Goal: Browse casually

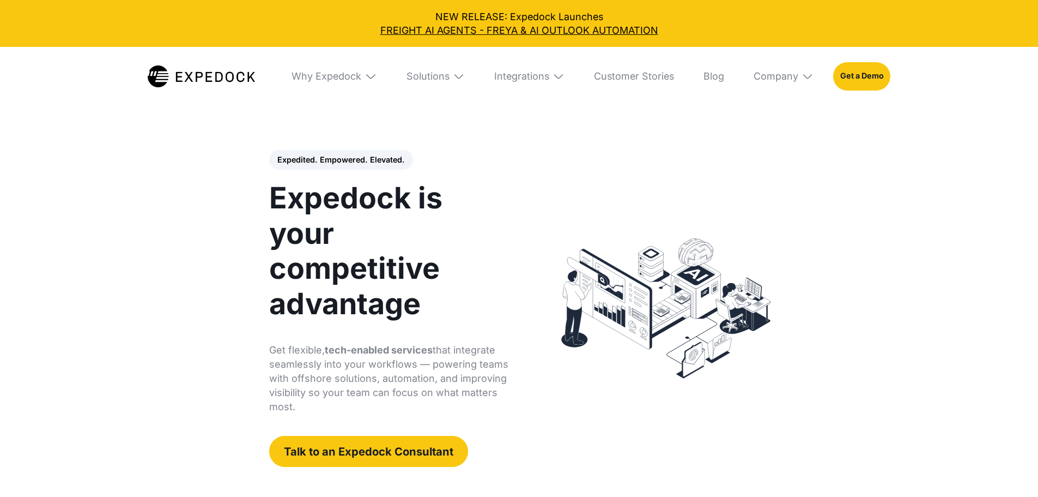
select select
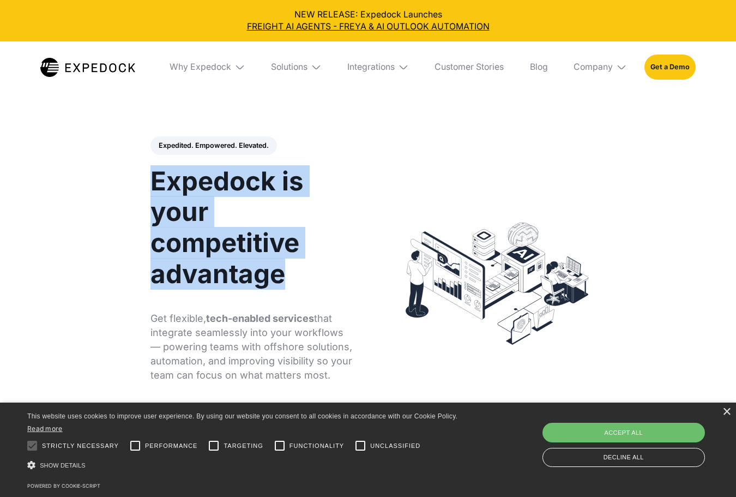
drag, startPoint x: 158, startPoint y: 186, endPoint x: 293, endPoint y: 280, distance: 165.0
click at [293, 280] on h1 "Expedock is your competitive advantage" at bounding box center [252, 228] width 205 height 124
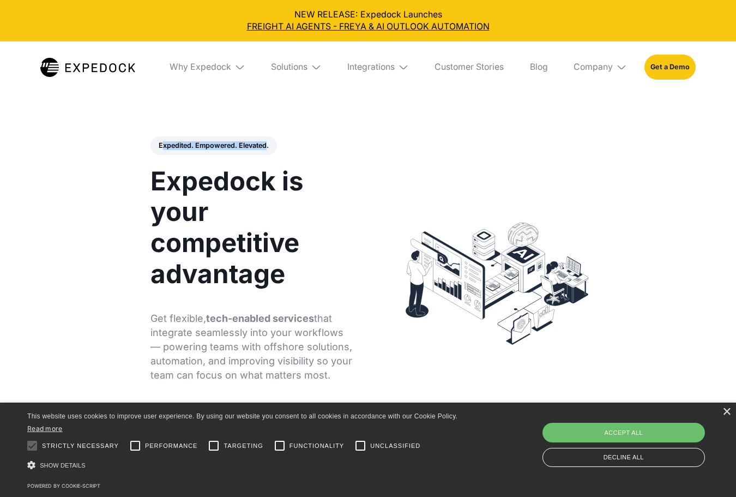
drag, startPoint x: 161, startPoint y: 144, endPoint x: 267, endPoint y: 146, distance: 106.3
click at [267, 146] on div "Expedited. Empowered. Elevated. Automate Freight Document Extraction at 99.97% …" at bounding box center [252, 283] width 205 height 295
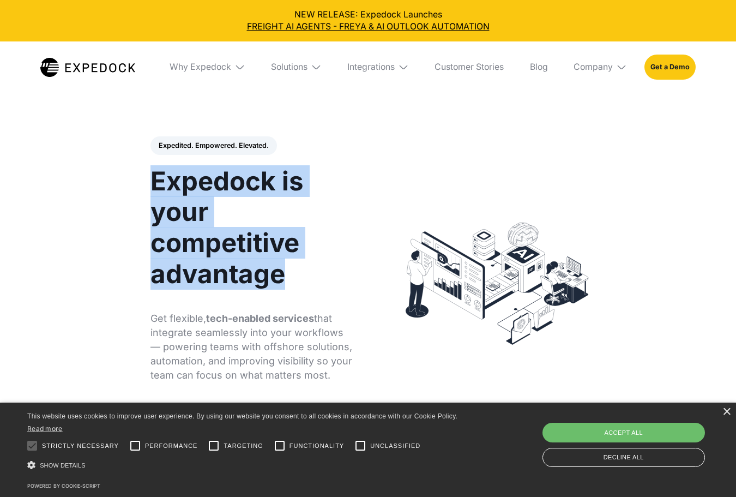
drag, startPoint x: 151, startPoint y: 184, endPoint x: 313, endPoint y: 276, distance: 186.8
click at [313, 276] on h1 "Expedock is your competitive advantage" at bounding box center [252, 228] width 205 height 124
click at [178, 241] on h1 "Expedock is your competitive advantage" at bounding box center [252, 228] width 205 height 124
drag, startPoint x: 144, startPoint y: 177, endPoint x: 297, endPoint y: 274, distance: 180.7
click at [297, 274] on div "Expedited. Empowered. Elevated. Automate Freight Document Extraction at 99.97% …" at bounding box center [264, 283] width 249 height 295
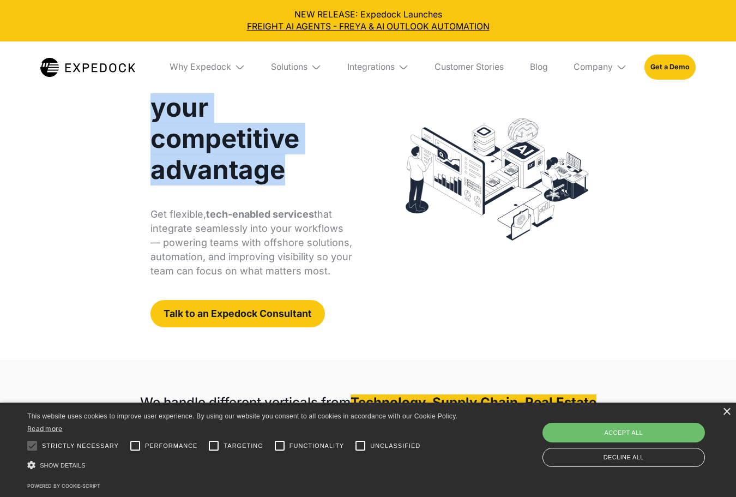
click at [422, 252] on div "Expedited. Empowered. Elevated. Automate Freight Document Extraction at 99.97% …" at bounding box center [368, 179] width 457 height 295
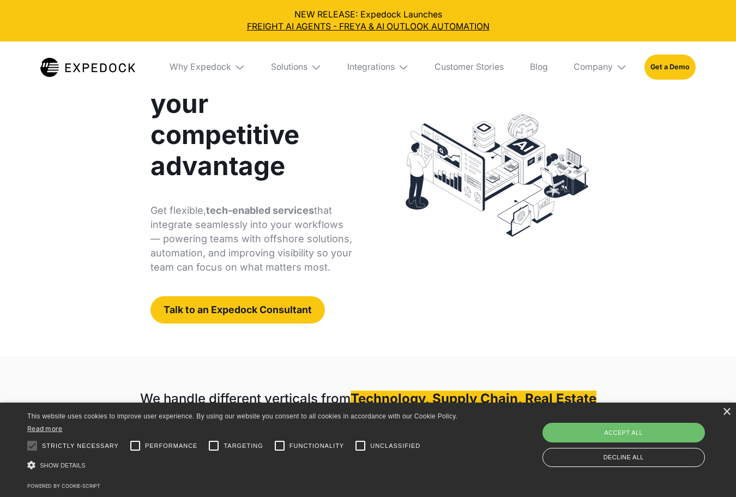
click at [279, 238] on p "Get flexible, tech-enabled services that integrate seamlessly into your workflo…" at bounding box center [252, 238] width 205 height 71
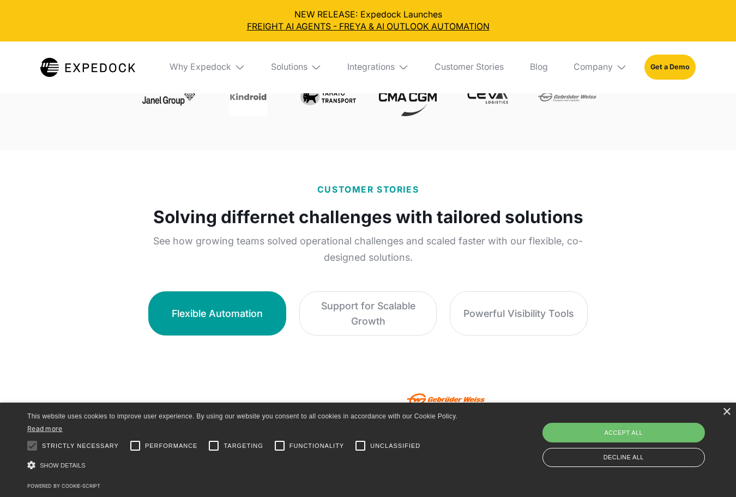
scroll to position [545, 0]
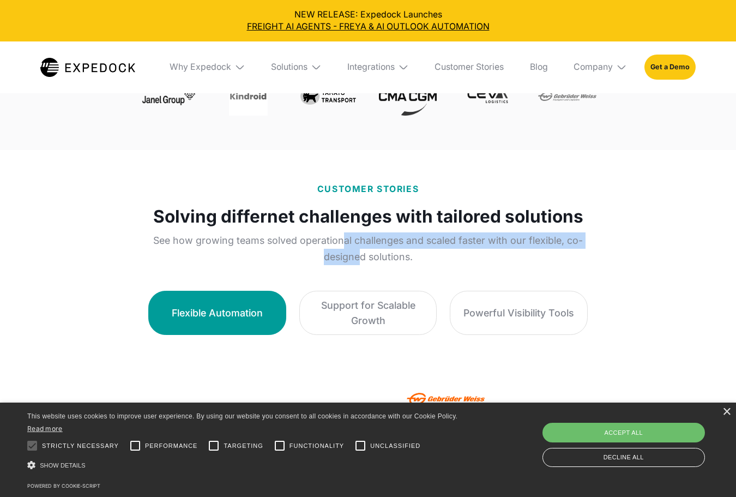
drag, startPoint x: 346, startPoint y: 247, endPoint x: 358, endPoint y: 255, distance: 14.2
click at [358, 255] on p "See how growing teams solved operational challenges and scaled faster with our …" at bounding box center [368, 248] width 457 height 32
click at [361, 259] on p "See how growing teams solved operational challenges and scaled faster with our …" at bounding box center [368, 248] width 457 height 32
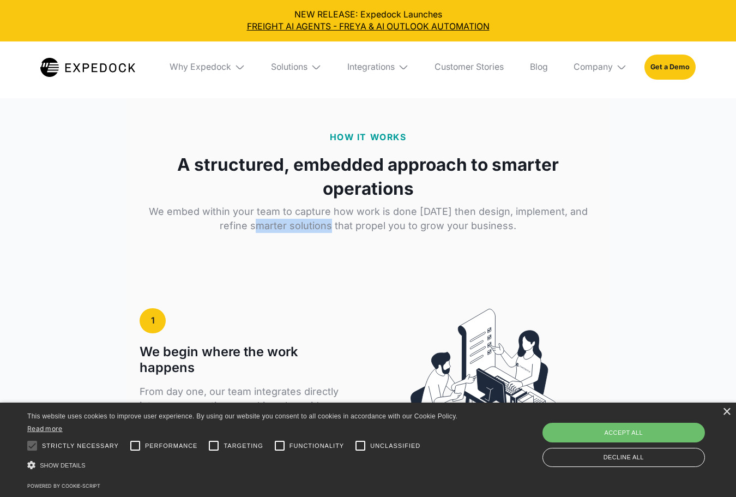
drag, startPoint x: 249, startPoint y: 221, endPoint x: 320, endPoint y: 249, distance: 76.6
click at [320, 249] on div "HOW IT WORKS A structured, embedded approach to smarter operations We embed wit…" at bounding box center [368, 193] width 457 height 124
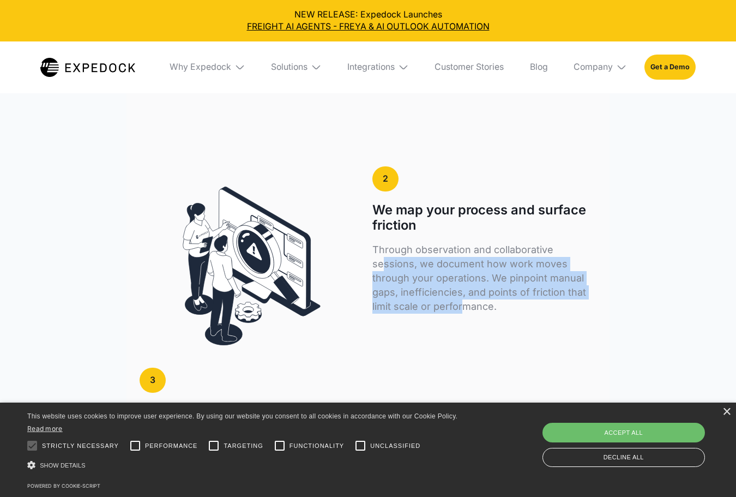
drag, startPoint x: 411, startPoint y: 280, endPoint x: 466, endPoint y: 317, distance: 65.9
click at [466, 317] on div "Through observation and collaborative sessions, we document how work moves thro…" at bounding box center [484, 289] width 224 height 93
click at [464, 314] on p "Through observation and collaborative sessions, we document how work moves thro…" at bounding box center [484, 278] width 224 height 71
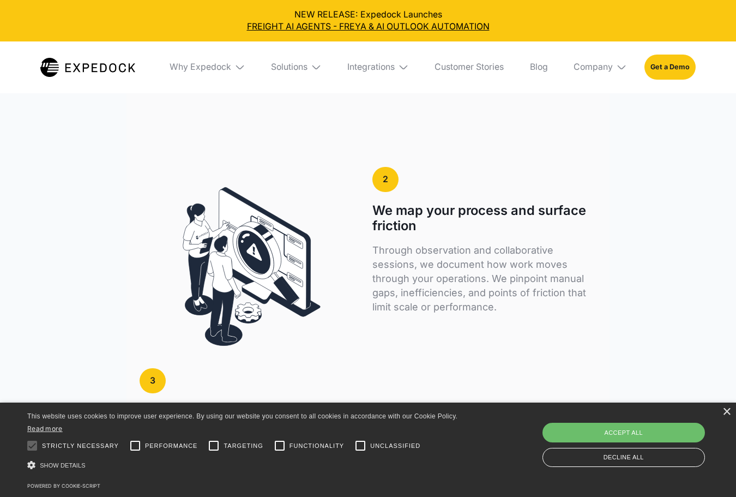
click at [536, 296] on p "Through observation and collaborative sessions, we document how work moves thro…" at bounding box center [484, 278] width 224 height 71
